Goal: Check status: Check status

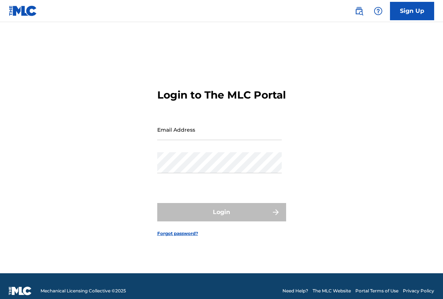
click at [193, 134] on input "Email Address" at bounding box center [219, 129] width 125 height 21
type input "[EMAIL_ADDRESS][DOMAIN_NAME]"
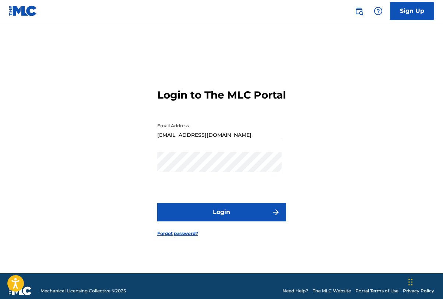
click at [222, 217] on button "Login" at bounding box center [221, 212] width 129 height 18
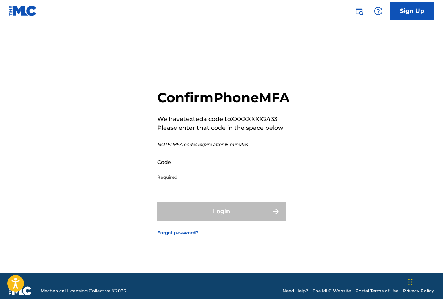
click at [206, 173] on input "Code" at bounding box center [219, 162] width 125 height 21
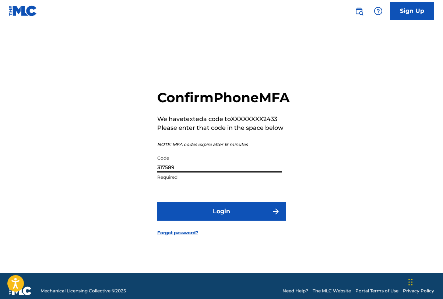
type input "317589"
click at [221, 220] on button "Login" at bounding box center [221, 212] width 129 height 18
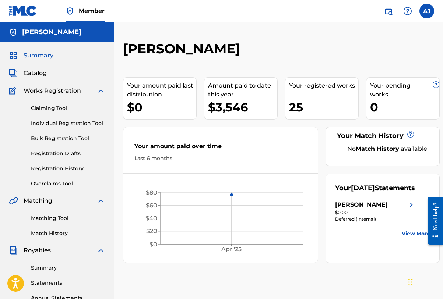
click at [411, 210] on img at bounding box center [411, 205] width 9 height 9
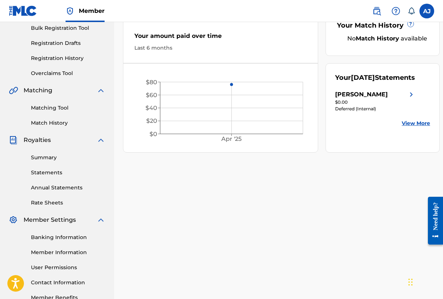
scroll to position [124, 0]
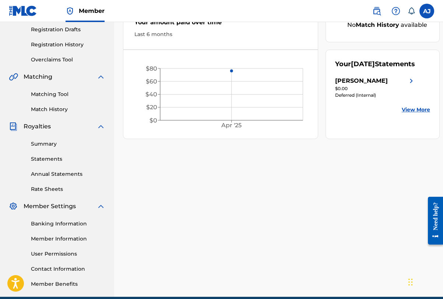
click at [426, 114] on link "View More" at bounding box center [416, 110] width 28 height 8
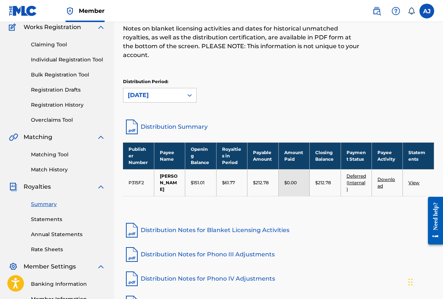
scroll to position [69, 0]
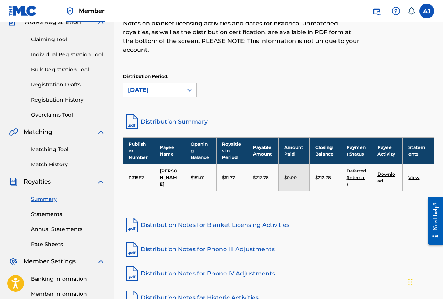
click at [358, 180] on td "Deferred (Internal)" at bounding box center [356, 177] width 31 height 27
click at [356, 186] on link "Deferred (Internal)" at bounding box center [357, 177] width 20 height 19
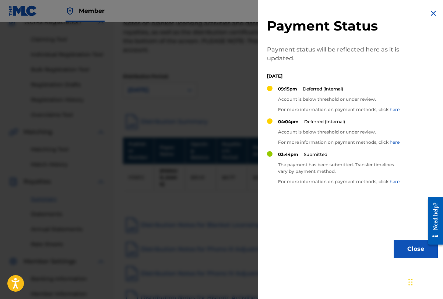
click at [396, 248] on button "Close" at bounding box center [416, 249] width 44 height 18
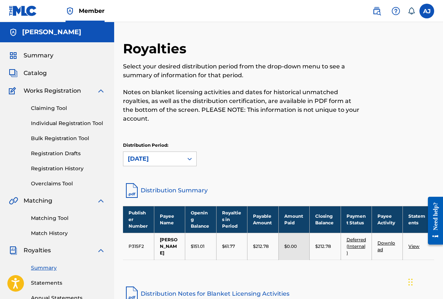
scroll to position [0, 0]
